Goal: Task Accomplishment & Management: Use online tool/utility

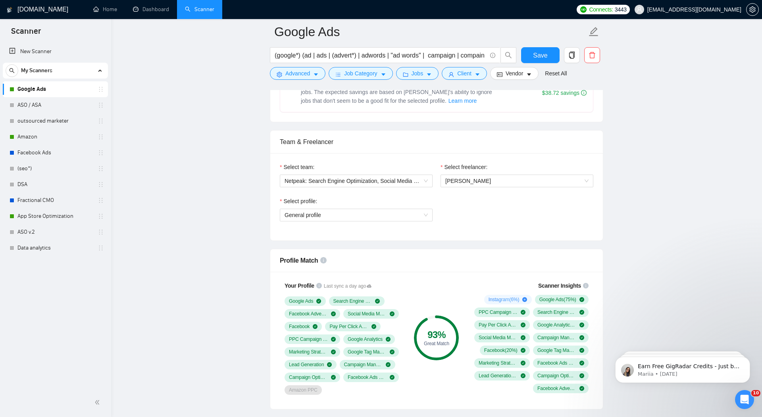
scroll to position [276, 0]
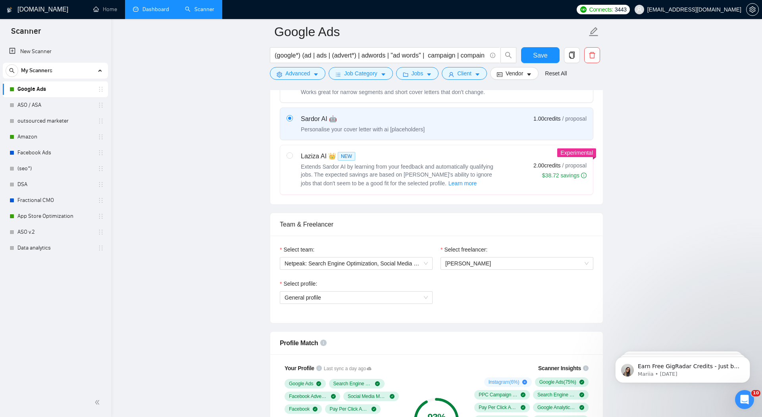
click at [150, 8] on link "Dashboard" at bounding box center [151, 9] width 36 height 7
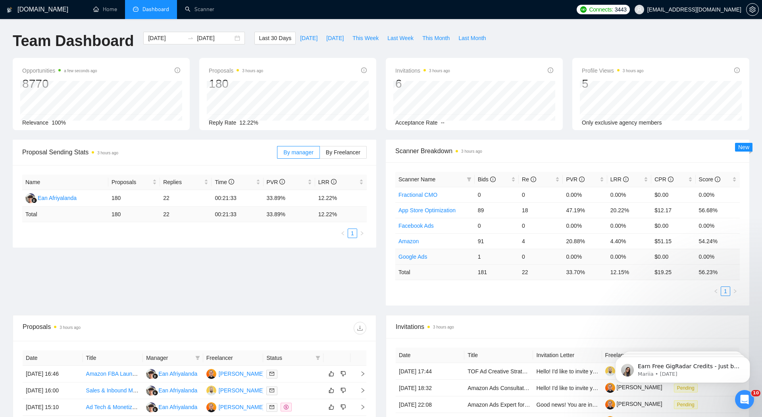
click at [415, 255] on link "Google Ads" at bounding box center [413, 257] width 29 height 6
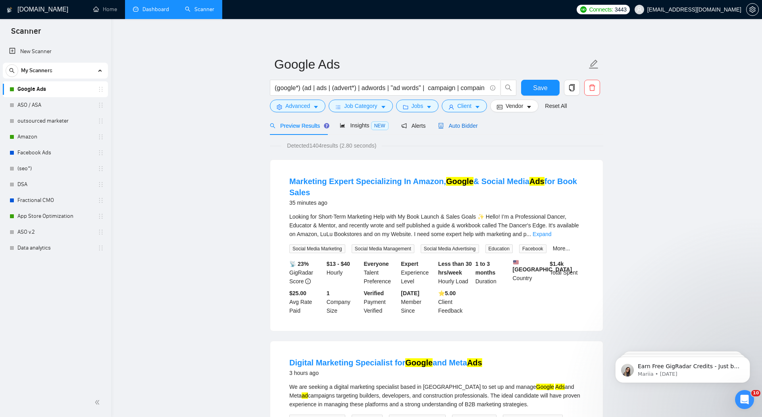
click at [463, 124] on span "Auto Bidder" at bounding box center [457, 126] width 39 height 6
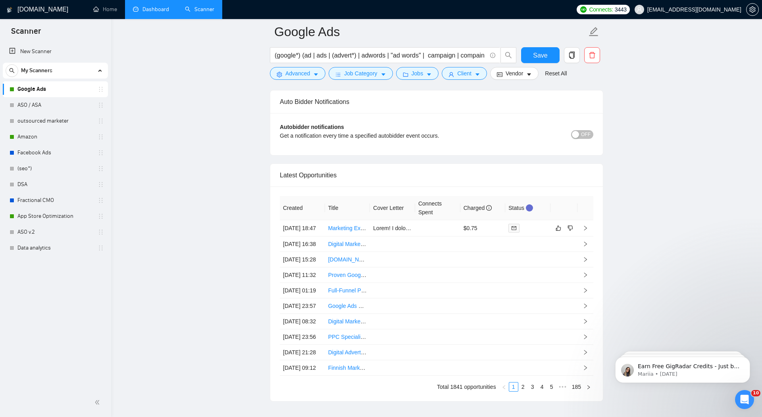
scroll to position [1876, 0]
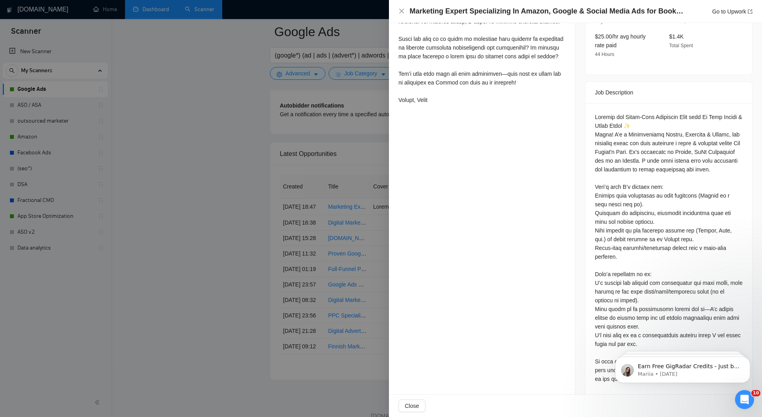
scroll to position [1932, 0]
